Goal: Information Seeking & Learning: Check status

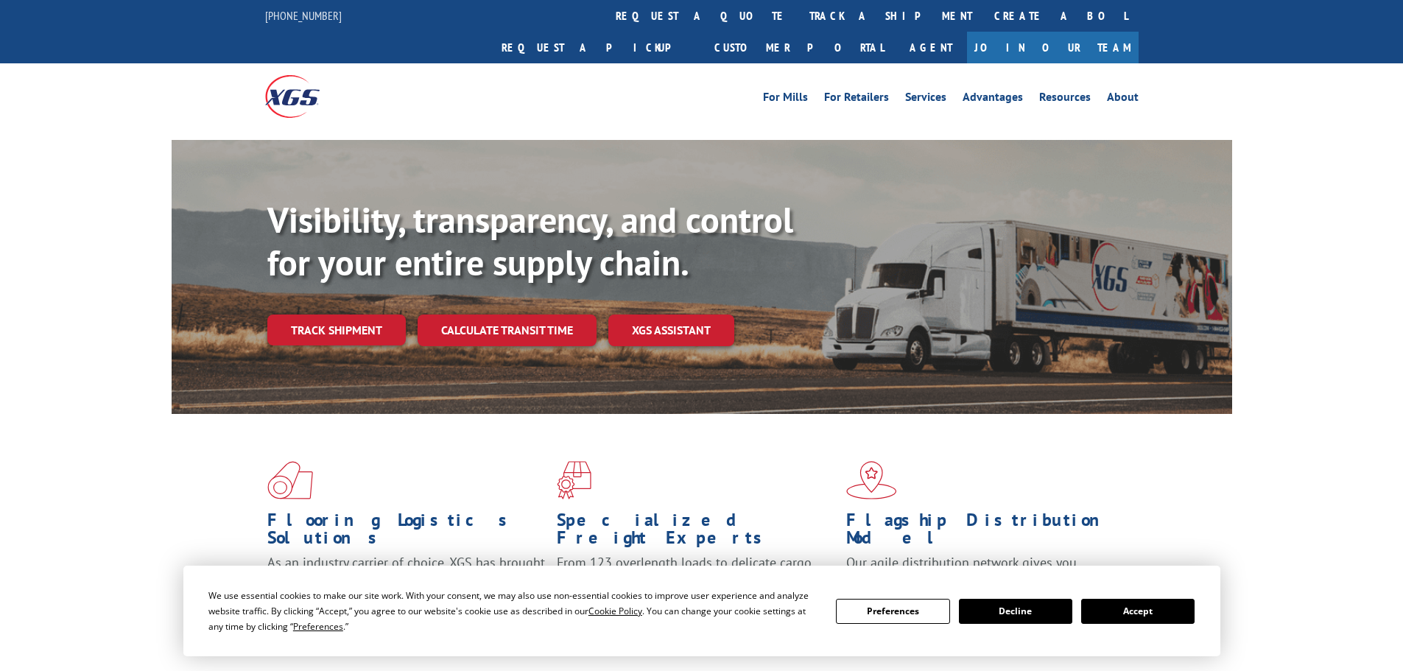
click at [1128, 602] on button "Accept" at bounding box center [1137, 611] width 113 height 25
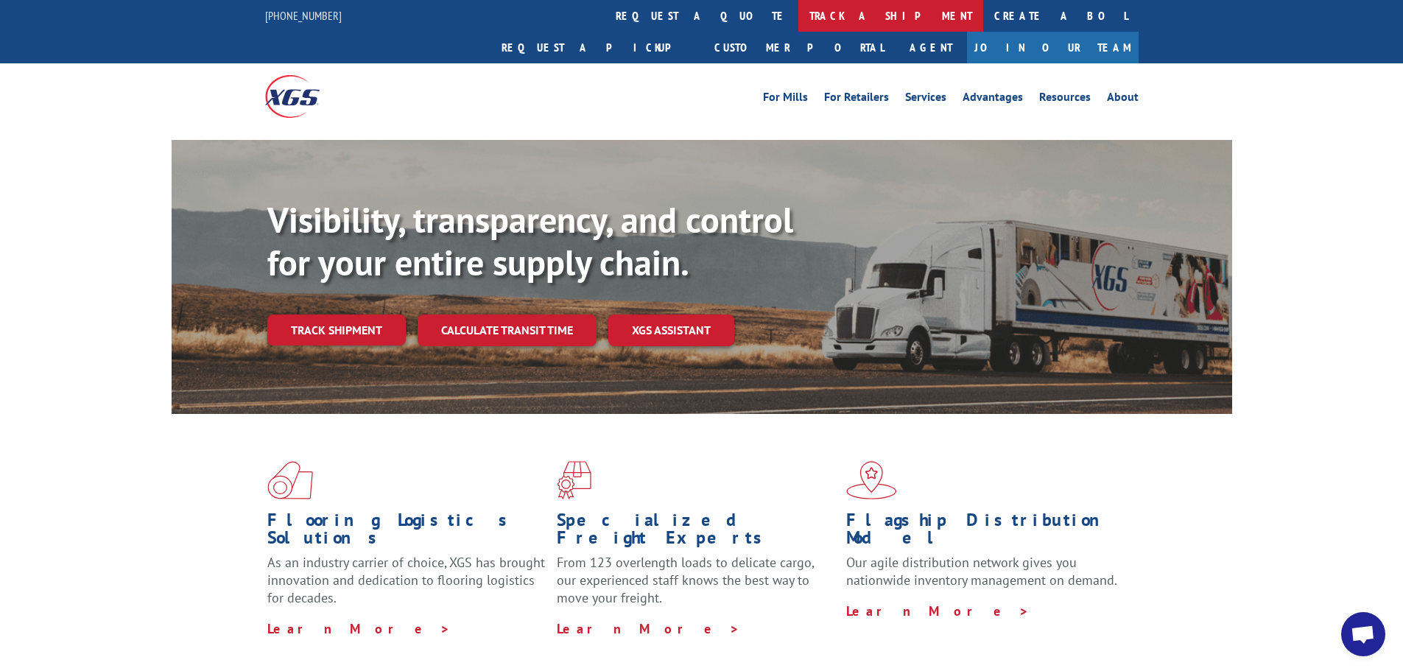
click at [798, 22] on link "track a shipment" at bounding box center [890, 16] width 185 height 32
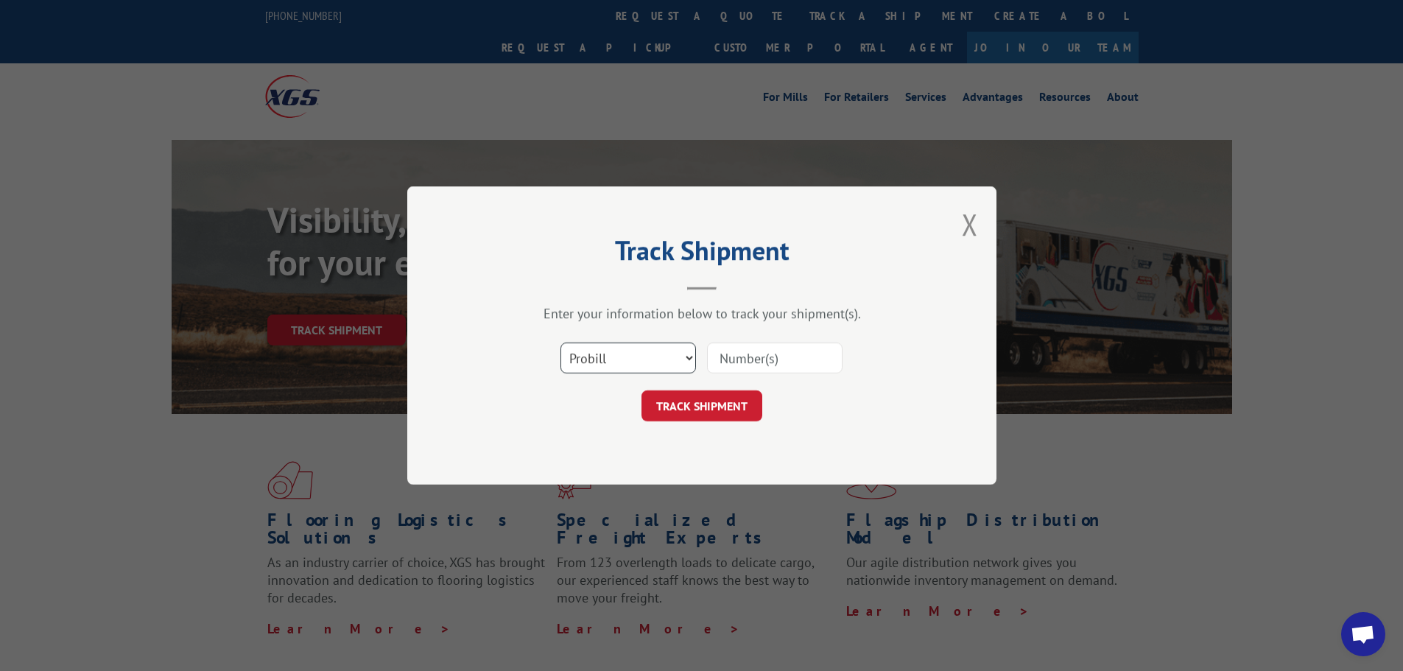
click at [604, 359] on select "Select category... Probill BOL PO" at bounding box center [627, 357] width 135 height 31
select select "bol"
click at [560, 342] on select "Select category... Probill BOL PO" at bounding box center [627, 357] width 135 height 31
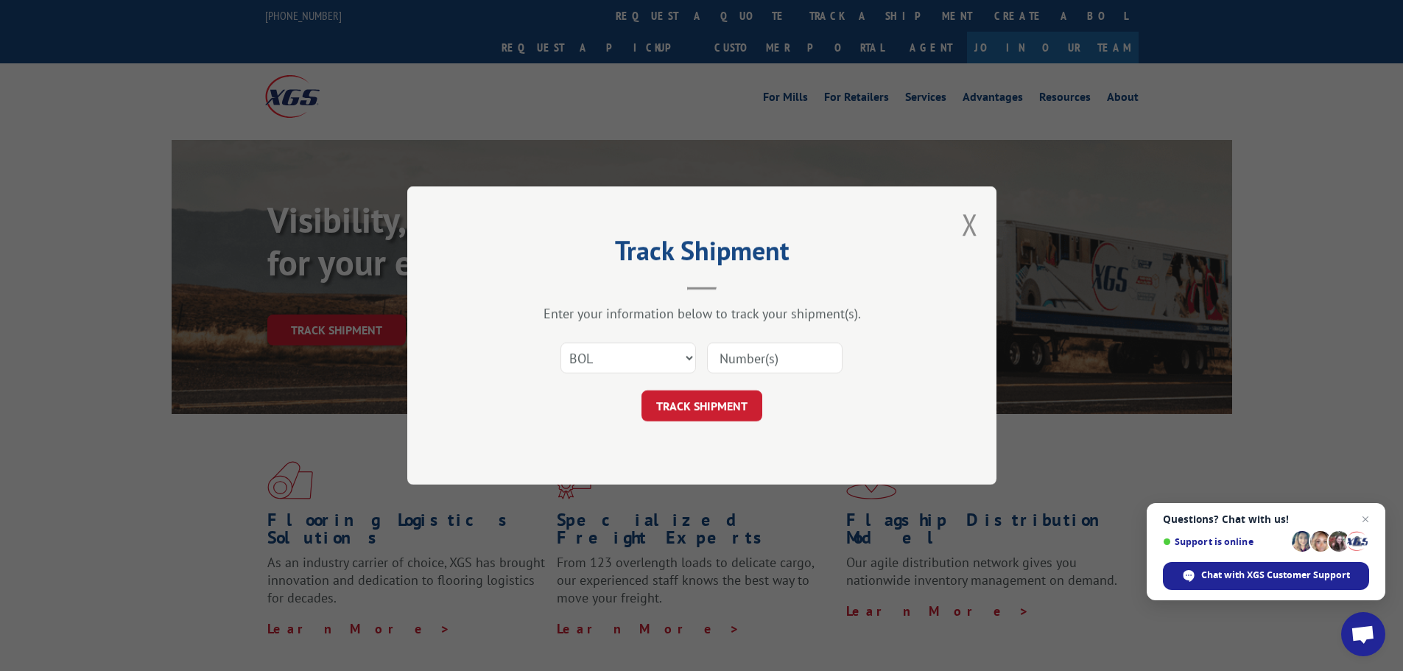
click at [735, 359] on input at bounding box center [774, 357] width 135 height 31
paste input "5270348"
type input "5270348"
click at [715, 407] on button "TRACK SHIPMENT" at bounding box center [701, 405] width 121 height 31
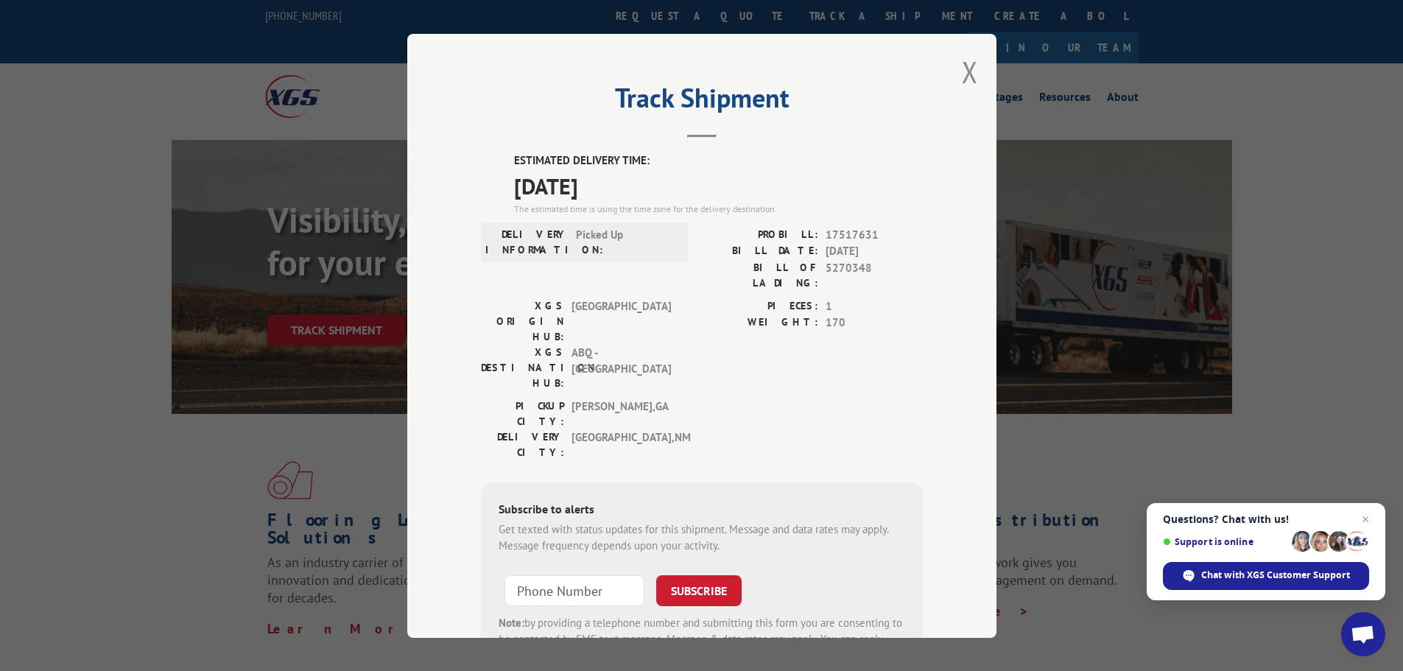
click at [953, 71] on div "Track Shipment ESTIMATED DELIVERY TIME: [DATE] The estimated time is using the …" at bounding box center [701, 336] width 589 height 604
drag, startPoint x: 966, startPoint y: 68, endPoint x: 953, endPoint y: 59, distance: 15.9
click at [965, 68] on button "Close modal" at bounding box center [970, 71] width 16 height 39
